Goal: Information Seeking & Learning: Learn about a topic

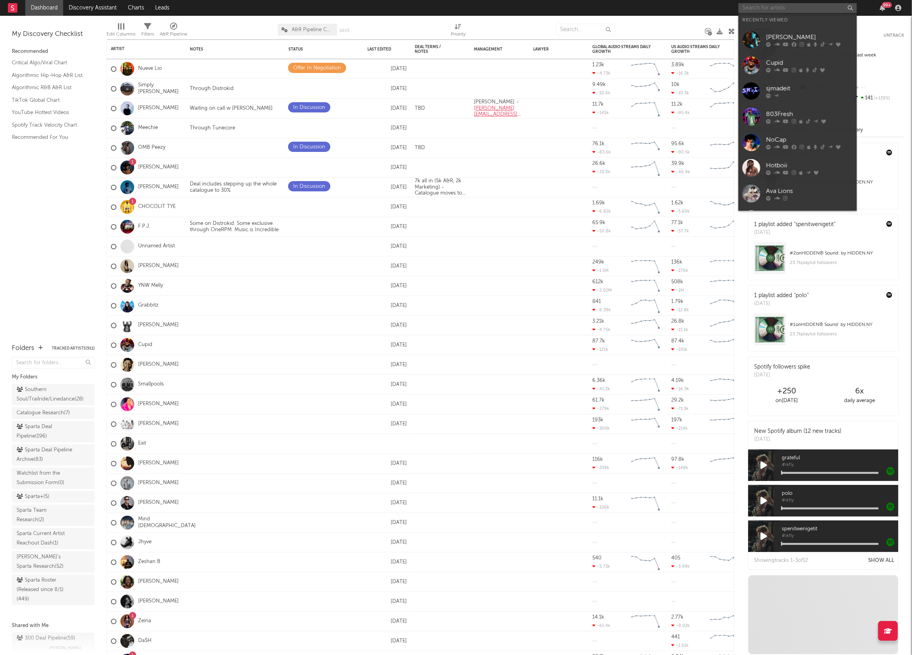
click at [798, 12] on input "text" at bounding box center [798, 8] width 118 height 10
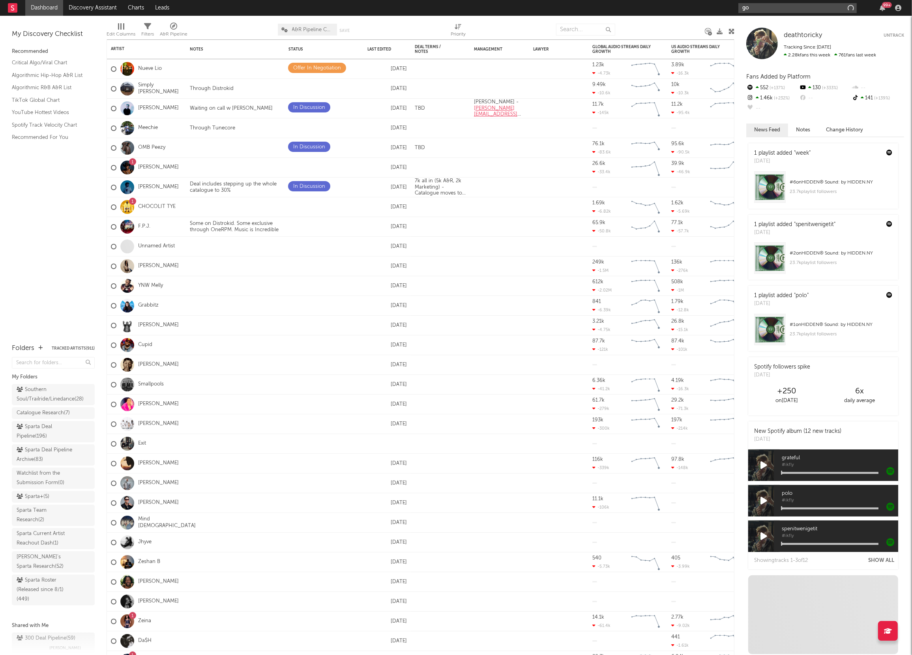
type input "g"
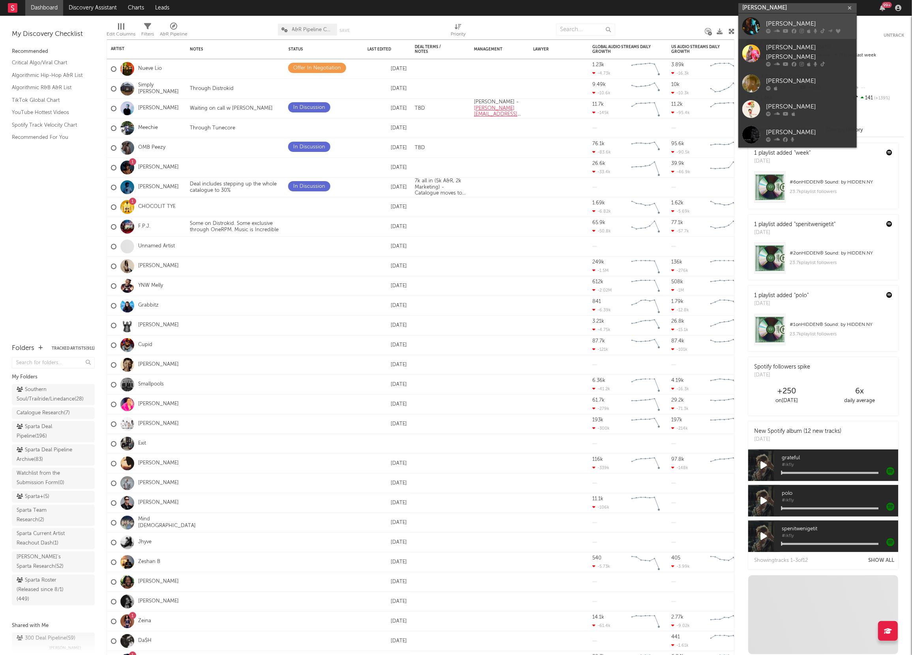
type input "[PERSON_NAME]"
click at [793, 25] on div "[PERSON_NAME]" at bounding box center [809, 23] width 87 height 9
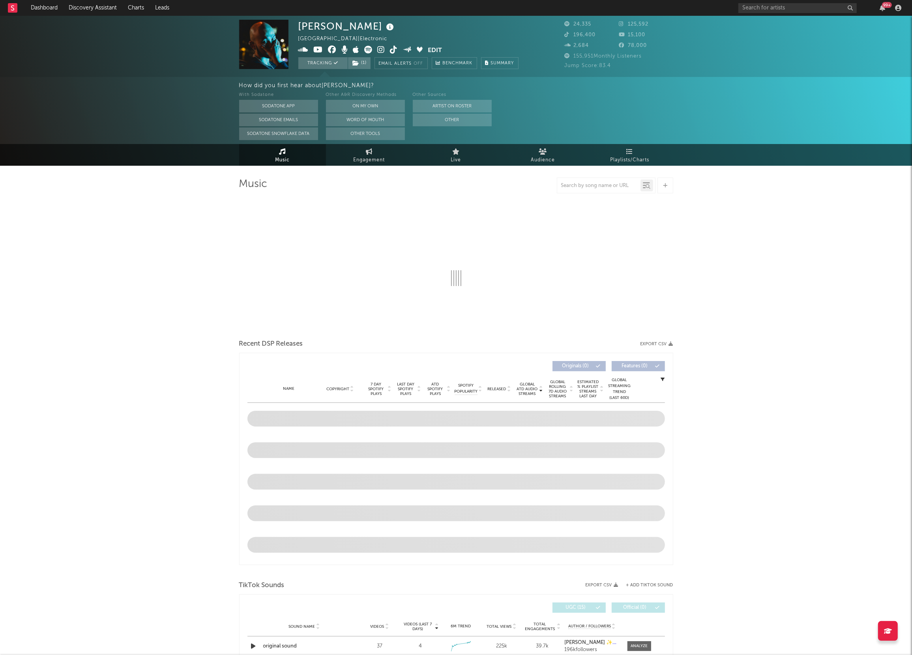
select select "6m"
